Goal: Information Seeking & Learning: Learn about a topic

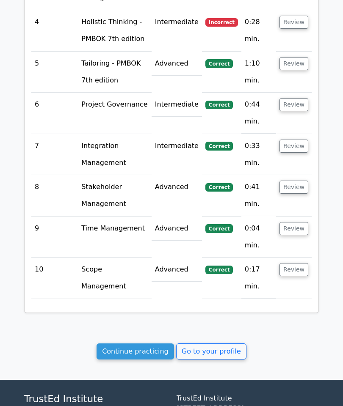
scroll to position [1188, 0]
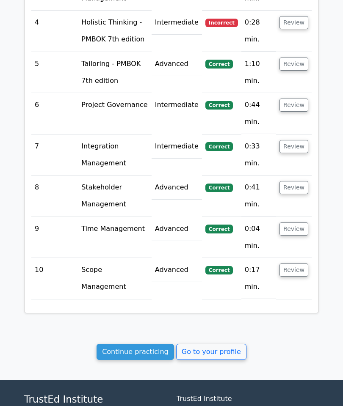
click at [149, 344] on link "Continue practicing" at bounding box center [135, 352] width 77 height 16
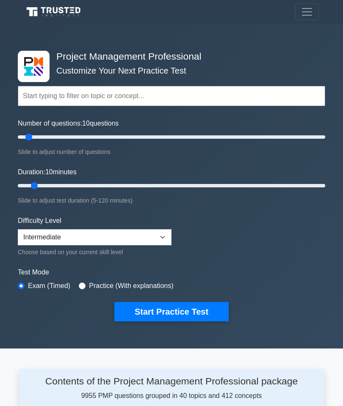
click at [43, 93] on input "text" at bounding box center [171, 96] width 307 height 20
click at [271, 92] on input "text" at bounding box center [171, 96] width 307 height 20
type input "c"
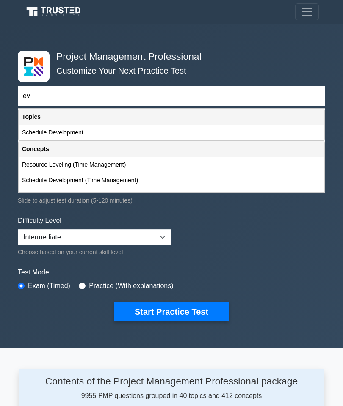
click at [248, 179] on div "Schedule Development (Time Management)" at bounding box center [172, 181] width 306 height 16
type input "Schedule Development (Time Management)"
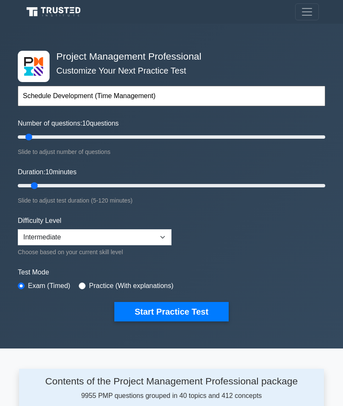
click at [176, 306] on button "Start Practice Test" at bounding box center [171, 311] width 114 height 19
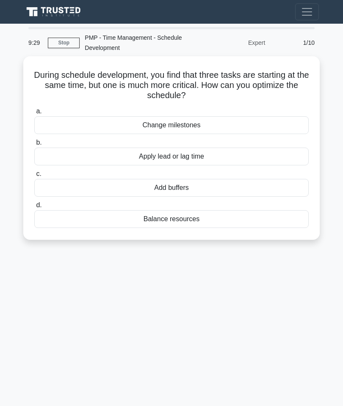
click at [262, 159] on div "Apply lead or lag time" at bounding box center [171, 157] width 274 height 18
click at [34, 146] on input "b. Apply lead or lag time" at bounding box center [34, 143] width 0 height 6
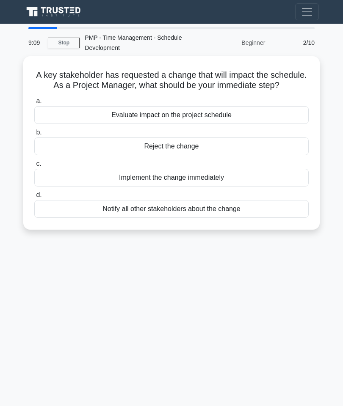
click at [265, 124] on div "Evaluate impact on the project schedule" at bounding box center [171, 115] width 274 height 18
click at [34, 104] on input "a. Evaluate impact on the project schedule" at bounding box center [34, 102] width 0 height 6
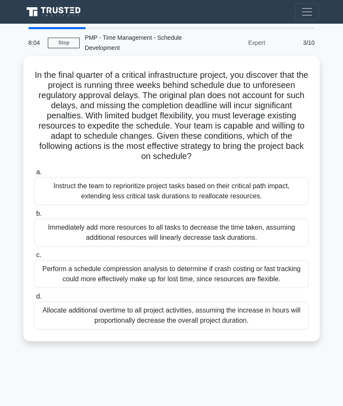
click at [213, 204] on div "Instruct the team to reprioritize project tasks based on their critical path im…" at bounding box center [171, 191] width 274 height 28
click at [34, 175] on input "a. Instruct the team to reprioritize project tasks based on their critical path…" at bounding box center [34, 173] width 0 height 6
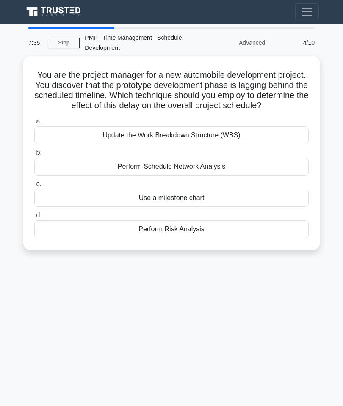
click at [229, 176] on div "Perform Schedule Network Analysis" at bounding box center [171, 167] width 274 height 18
click at [34, 156] on input "b. Perform Schedule Network Analysis" at bounding box center [34, 153] width 0 height 6
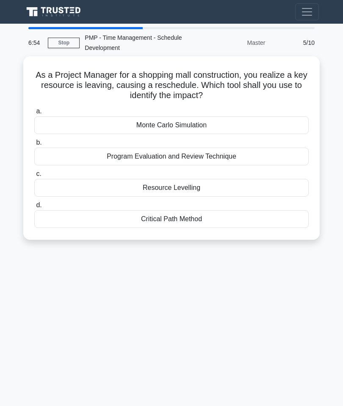
click at [56, 179] on div "Resource Levelling" at bounding box center [171, 188] width 274 height 18
click at [34, 177] on input "c. Resource Levelling" at bounding box center [34, 174] width 0 height 6
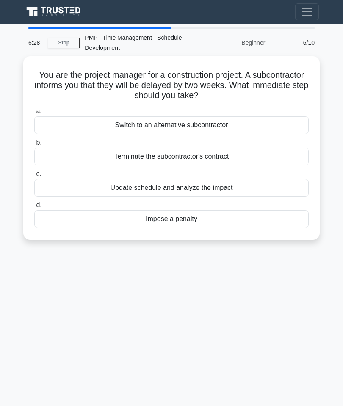
click at [78, 193] on div "Update schedule and analyze the impact" at bounding box center [171, 188] width 274 height 18
click at [34, 177] on input "c. Update schedule and analyze the impact" at bounding box center [34, 174] width 0 height 6
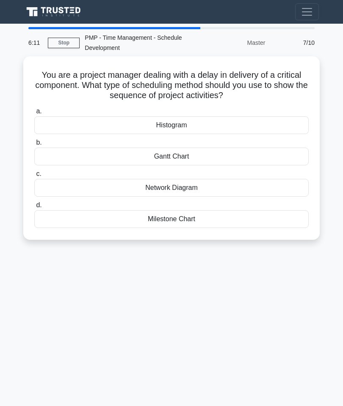
click at [74, 257] on div "6:11 Stop PMP - Time Management - Schedule Development Master 7/10 You are a pr…" at bounding box center [171, 238] width 305 height 423
click at [86, 221] on div "Milestone Chart" at bounding box center [171, 219] width 274 height 18
click at [34, 208] on input "d. Milestone Chart" at bounding box center [34, 206] width 0 height 6
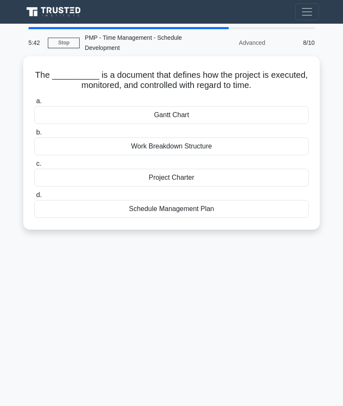
click at [61, 112] on div "Gantt Chart" at bounding box center [171, 115] width 274 height 18
click at [34, 104] on input "a. Gantt Chart" at bounding box center [34, 102] width 0 height 6
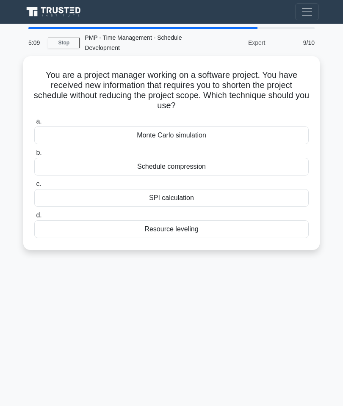
click at [84, 136] on div "Monte Carlo simulation" at bounding box center [171, 136] width 274 height 18
click at [34, 124] on input "a. Monte Carlo simulation" at bounding box center [34, 122] width 0 height 6
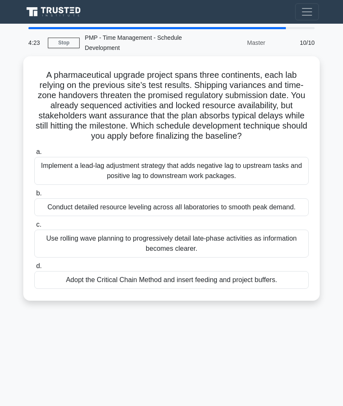
click at [64, 181] on div "Implement a lead-lag adjustment strategy that adds negative lag to upstream tas…" at bounding box center [171, 171] width 274 height 28
click at [34, 155] on input "a. Implement a lead-lag adjustment strategy that adds negative lag to upstream …" at bounding box center [34, 152] width 0 height 6
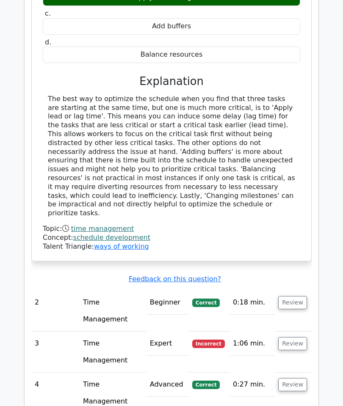
scroll to position [591, 0]
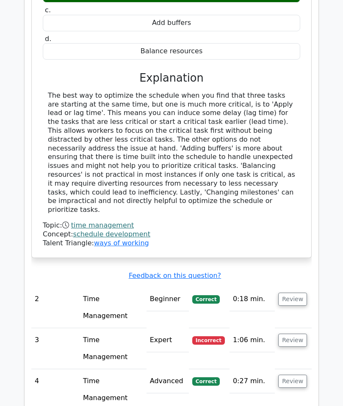
click at [293, 334] on button "Review" at bounding box center [292, 340] width 29 height 13
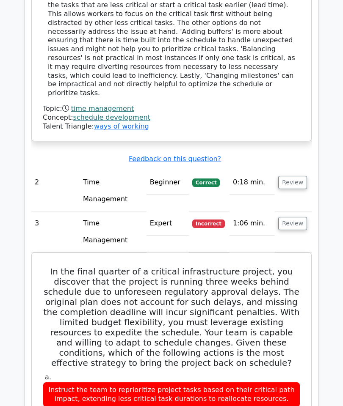
scroll to position [708, 0]
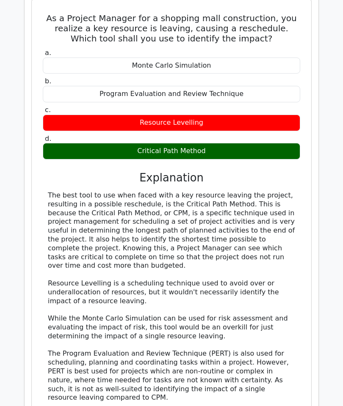
scroll to position [1627, 0]
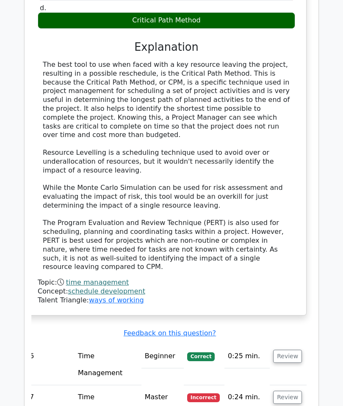
scroll to position [0, 5]
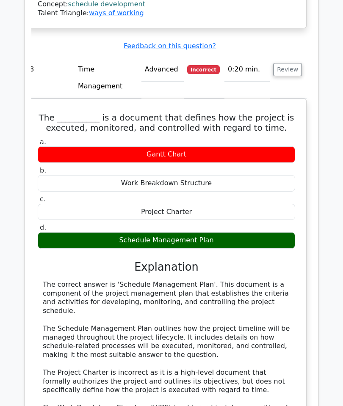
scroll to position [2502, 0]
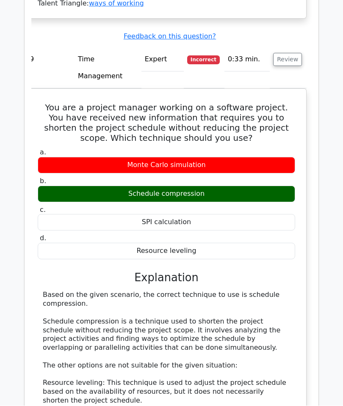
scroll to position [3022, 0]
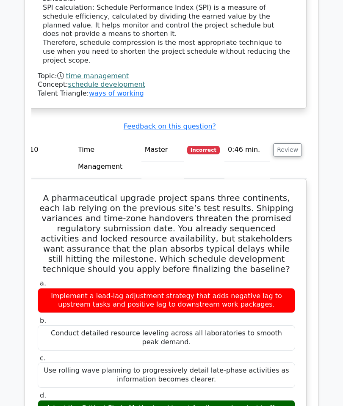
scroll to position [3477, 0]
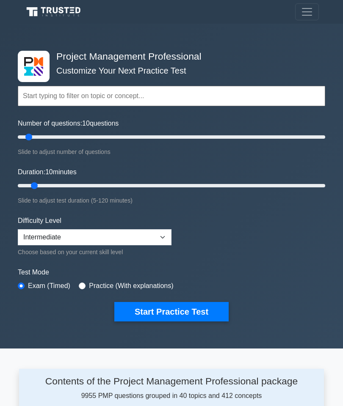
click at [268, 95] on input "text" at bounding box center [171, 96] width 307 height 20
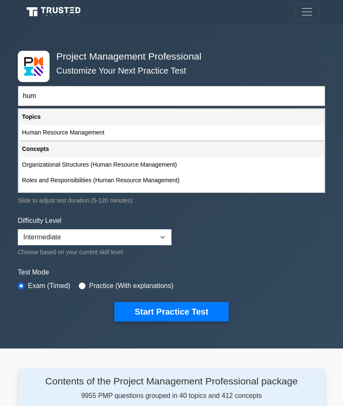
click at [265, 133] on div "Human Resource Management" at bounding box center [172, 133] width 306 height 16
type input "Human Resource Management"
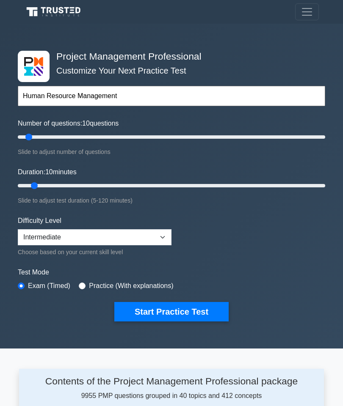
click at [197, 311] on button "Start Practice Test" at bounding box center [171, 311] width 114 height 19
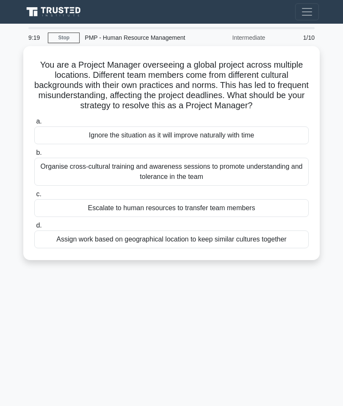
click at [279, 186] on div "Organise cross-cultural training and awareness sessions to promote understandin…" at bounding box center [171, 172] width 274 height 28
click at [34, 156] on input "b. Organise cross-cultural training and awareness sessions to promote understan…" at bounding box center [34, 153] width 0 height 6
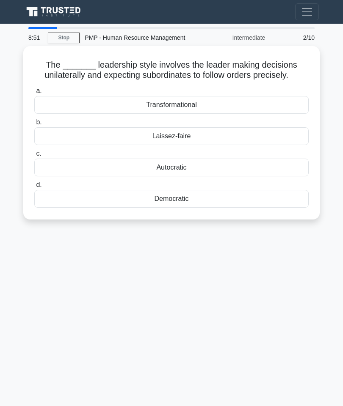
click at [281, 114] on div "Transformational" at bounding box center [171, 105] width 274 height 18
click at [34, 94] on input "a. Transformational" at bounding box center [34, 91] width 0 height 6
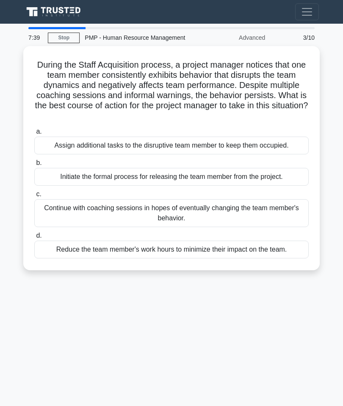
click at [272, 186] on div "Initiate the formal process for releasing the team member from the project." at bounding box center [171, 177] width 274 height 18
click at [34, 166] on input "b. Initiate the formal process for releasing the team member from the project." at bounding box center [34, 163] width 0 height 6
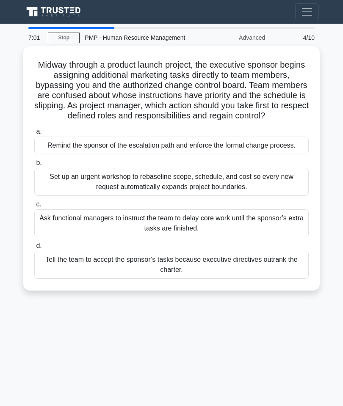
click at [265, 196] on div "Set up an urgent workshop to rebaseline scope, schedule, and cost so every new …" at bounding box center [171, 182] width 274 height 28
click at [34, 166] on input "b. Set up an urgent workshop to rebaseline scope, schedule, and cost so every n…" at bounding box center [34, 163] width 0 height 6
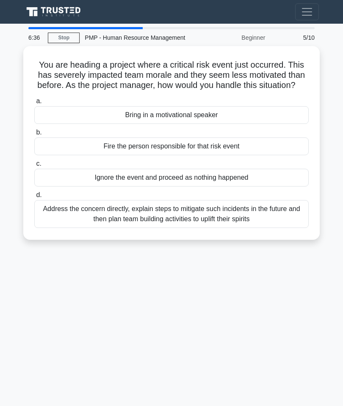
click at [75, 228] on div "Address the concern directly, explain steps to mitigate such incidents in the f…" at bounding box center [171, 214] width 274 height 28
click at [34, 198] on input "d. Address the concern directly, explain steps to mitigate such incidents in th…" at bounding box center [34, 196] width 0 height 6
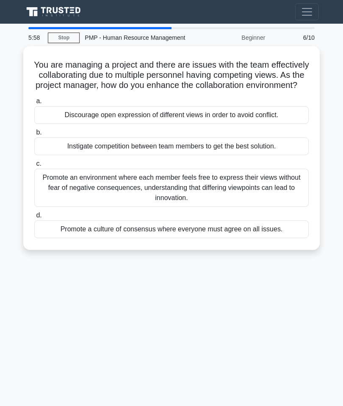
click at [77, 207] on div "Promote an environment where each member feels free to express their views with…" at bounding box center [171, 188] width 274 height 38
click at [34, 167] on input "c. Promote an environment where each member feels free to express their views w…" at bounding box center [34, 164] width 0 height 6
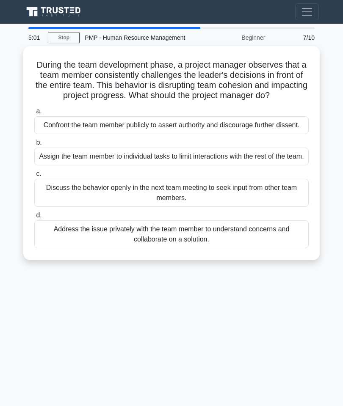
click at [74, 207] on div "Discuss the behavior openly in the next team meeting to seek input from other t…" at bounding box center [171, 193] width 274 height 28
click at [34, 177] on input "c. Discuss the behavior openly in the next team meeting to seek input from othe…" at bounding box center [34, 174] width 0 height 6
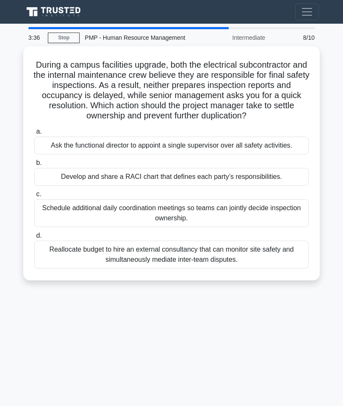
click at [63, 186] on div "Develop and share a RACI chart that defines each party’s responsibilities." at bounding box center [171, 177] width 274 height 18
click at [34, 166] on input "b. Develop and share a RACI chart that defines each party’s responsibilities." at bounding box center [34, 163] width 0 height 6
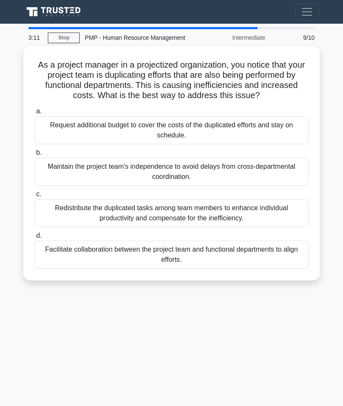
click at [65, 269] on div "Facilitate collaboration between the project team and functional departments to…" at bounding box center [171, 255] width 274 height 28
click at [34, 239] on input "d. Facilitate collaboration between the project team and functional departments…" at bounding box center [34, 236] width 0 height 6
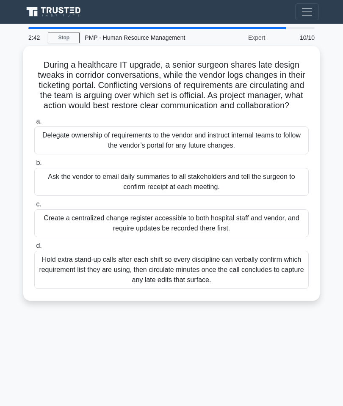
click at [85, 237] on div "Create a centralized change register accessible to both hospital staff and vend…" at bounding box center [171, 224] width 274 height 28
click at [34, 207] on input "c. Create a centralized change register accessible to both hospital staff and v…" at bounding box center [34, 205] width 0 height 6
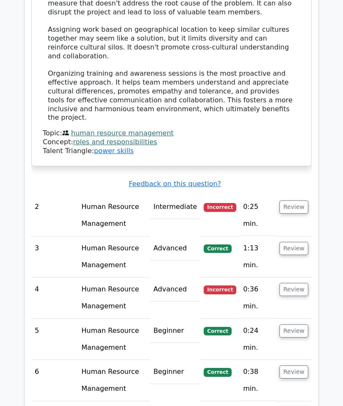
scroll to position [825, 0]
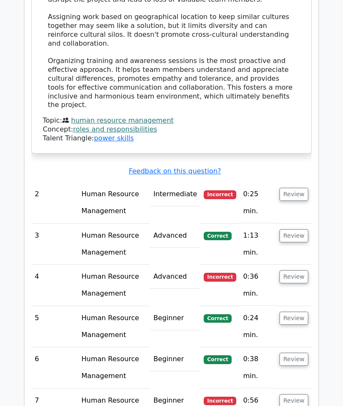
click at [300, 188] on button "Review" at bounding box center [293, 194] width 29 height 13
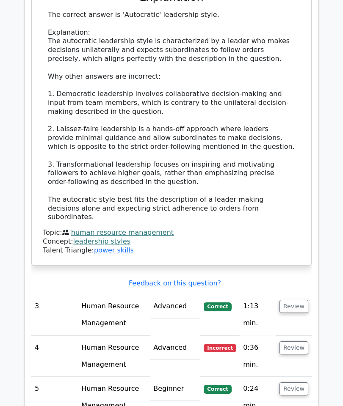
scroll to position [1295, 0]
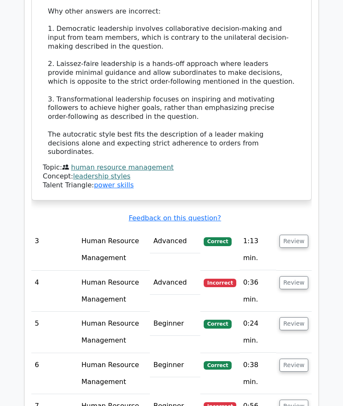
click at [295, 277] on button "Review" at bounding box center [293, 283] width 29 height 13
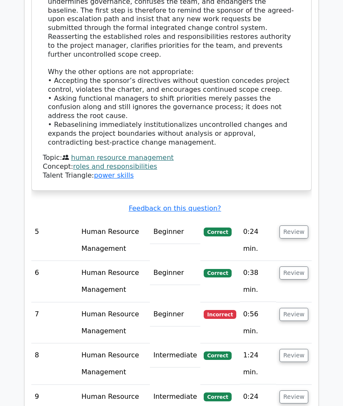
scroll to position [1924, 0]
click at [295, 308] on button "Review" at bounding box center [293, 314] width 29 height 13
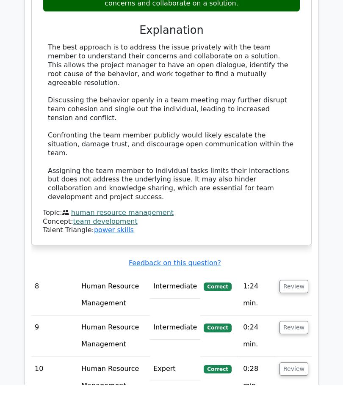
scroll to position [2451, 0]
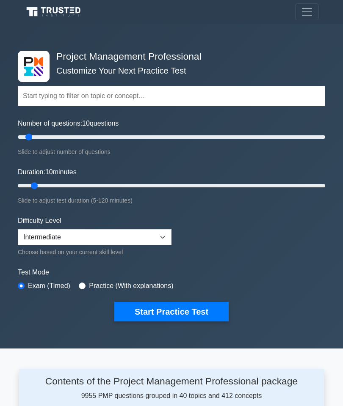
click at [270, 93] on input "text" at bounding box center [171, 96] width 307 height 20
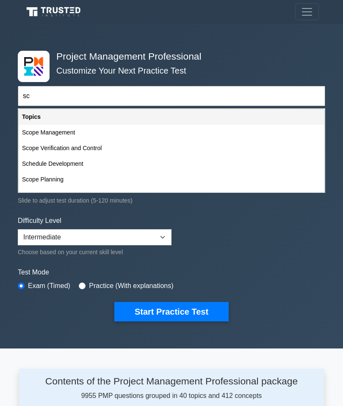
type input "sch"
